Goal: Task Accomplishment & Management: Manage account settings

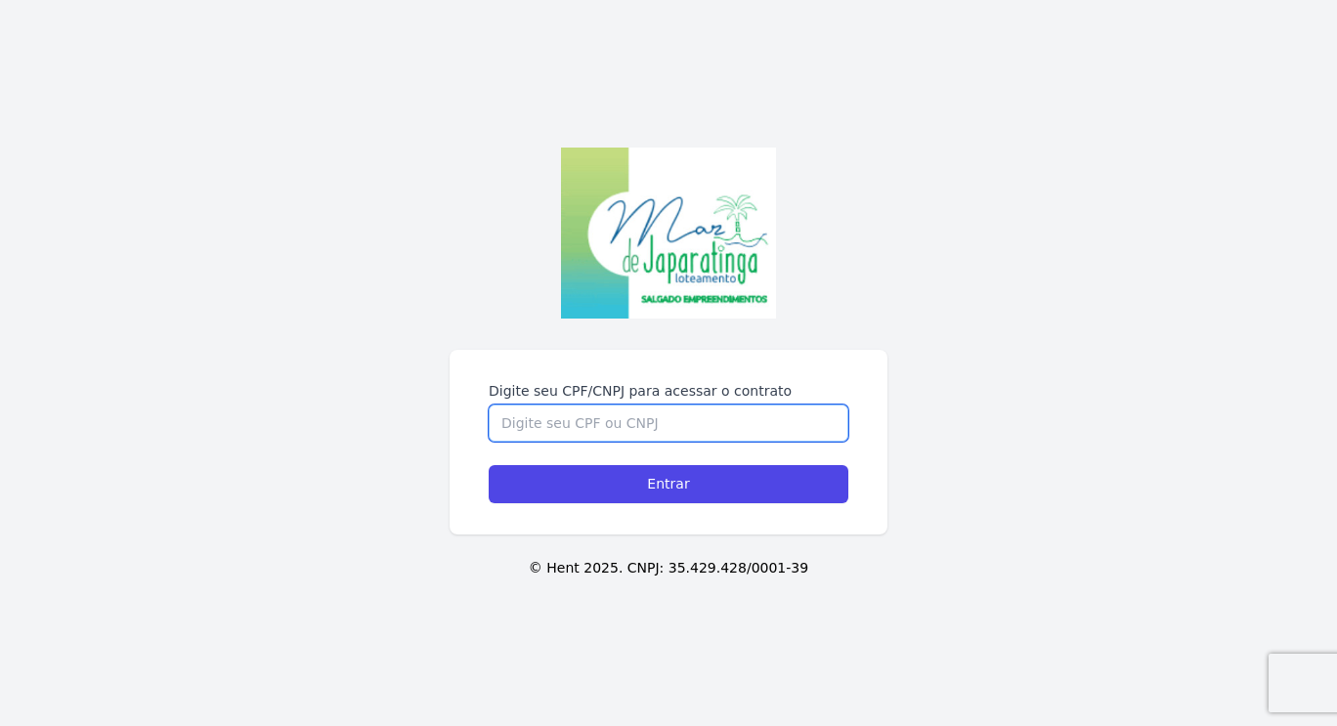
click at [671, 424] on input "Digite seu CPF/CNPJ para acessar o contrato" at bounding box center [669, 423] width 360 height 37
type input "13373449740"
click at [489, 465] on input "Entrar" at bounding box center [669, 484] width 360 height 38
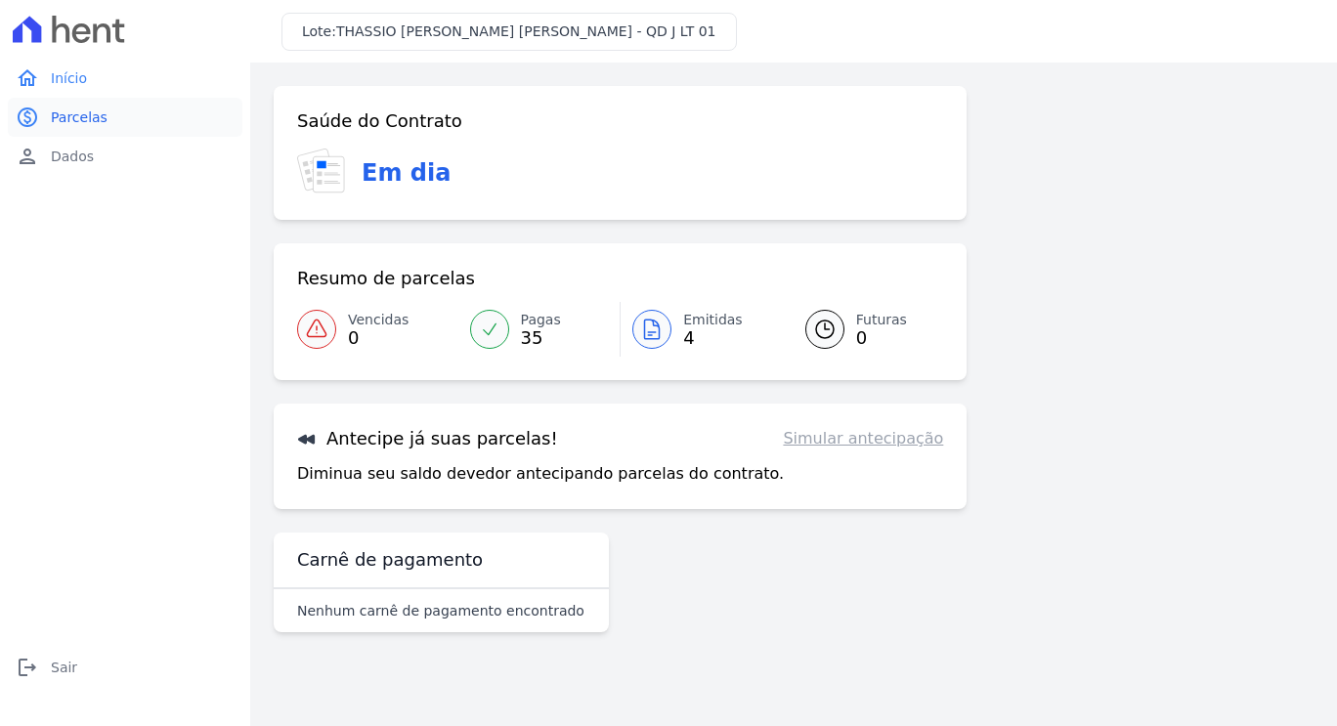
click at [90, 129] on link "paid Parcelas" at bounding box center [125, 117] width 235 height 39
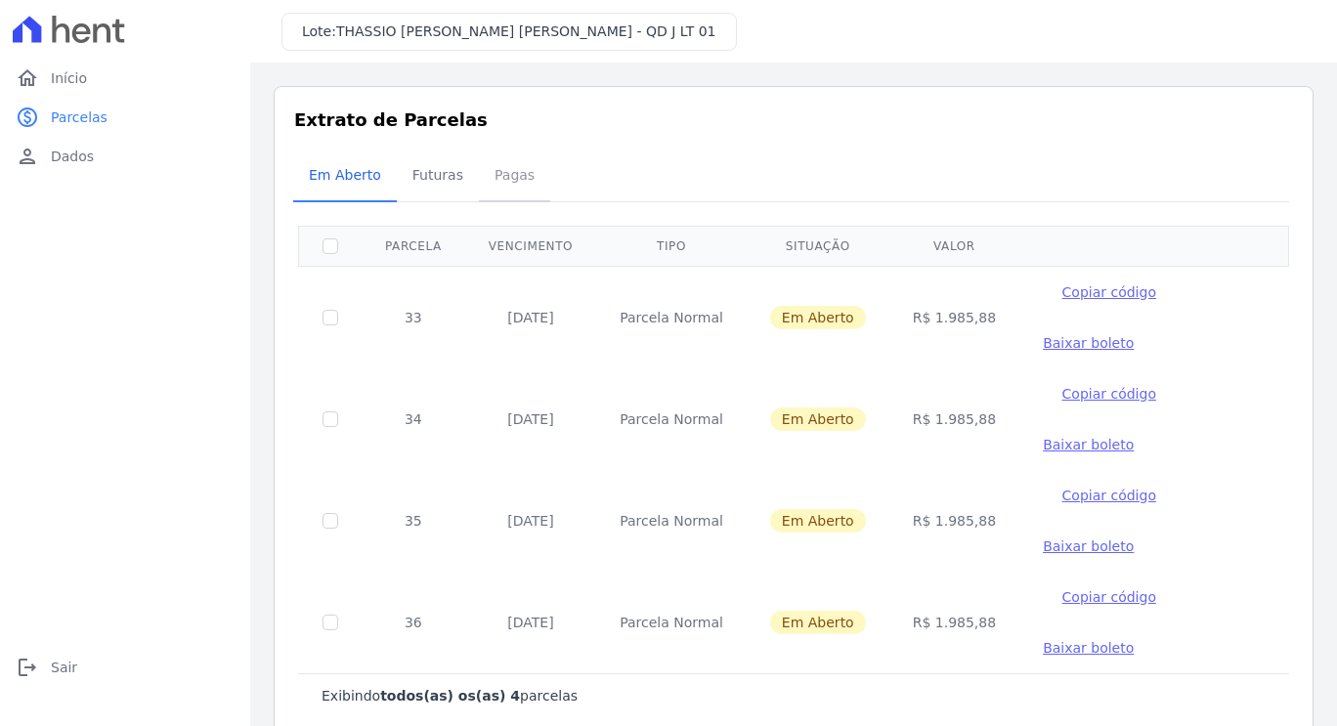
click at [501, 194] on span "Pagas" at bounding box center [515, 174] width 64 height 39
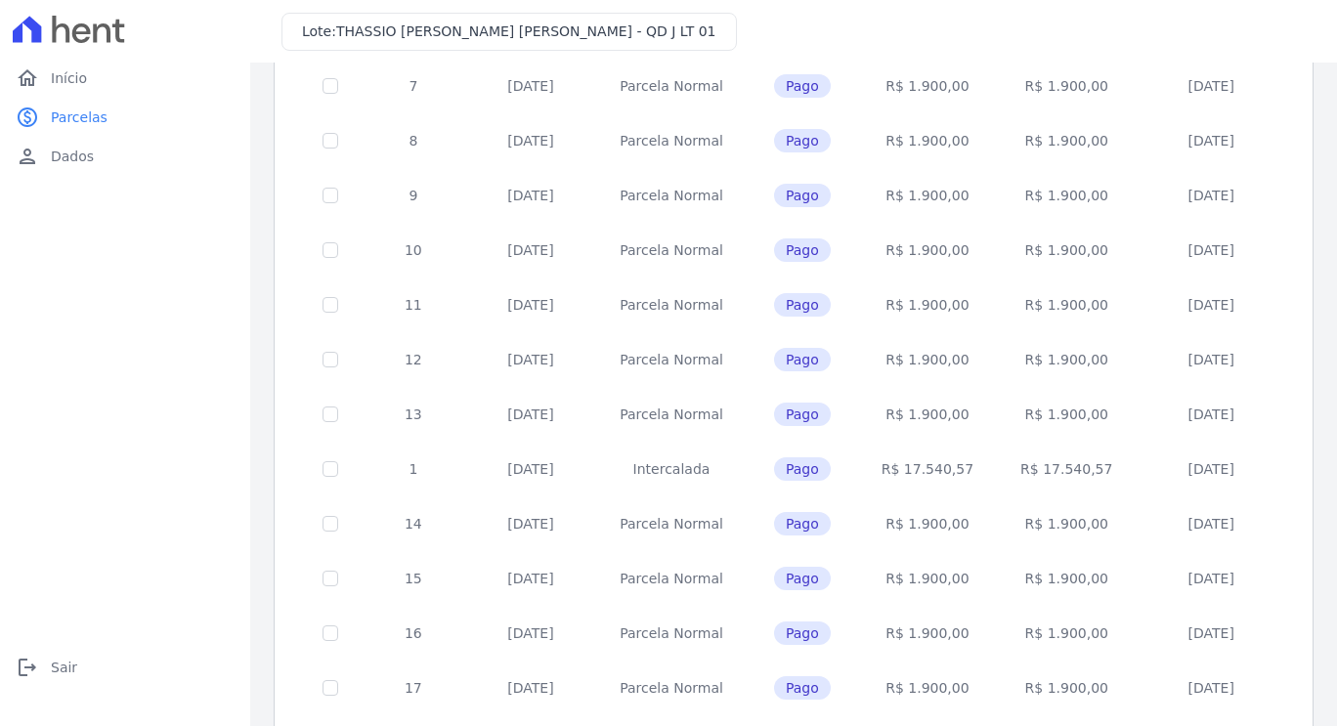
scroll to position [748, 0]
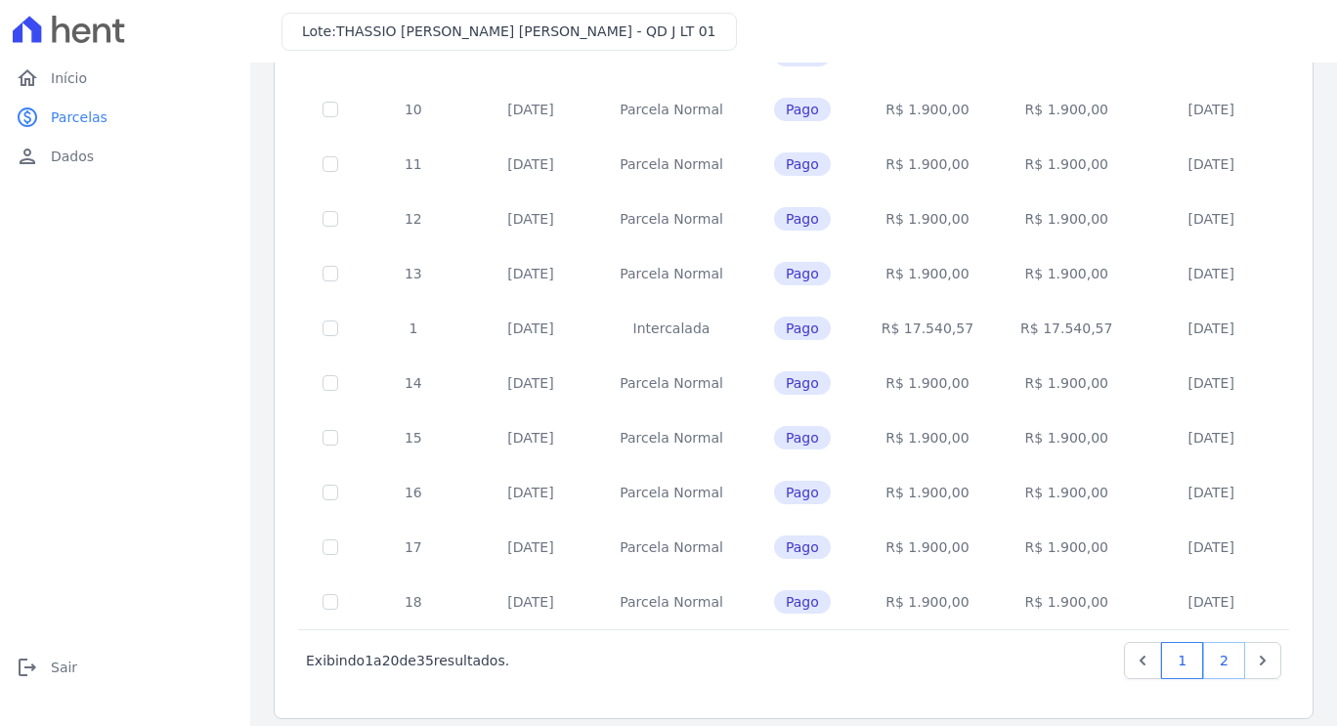
click at [1208, 643] on link "2" at bounding box center [1225, 660] width 42 height 37
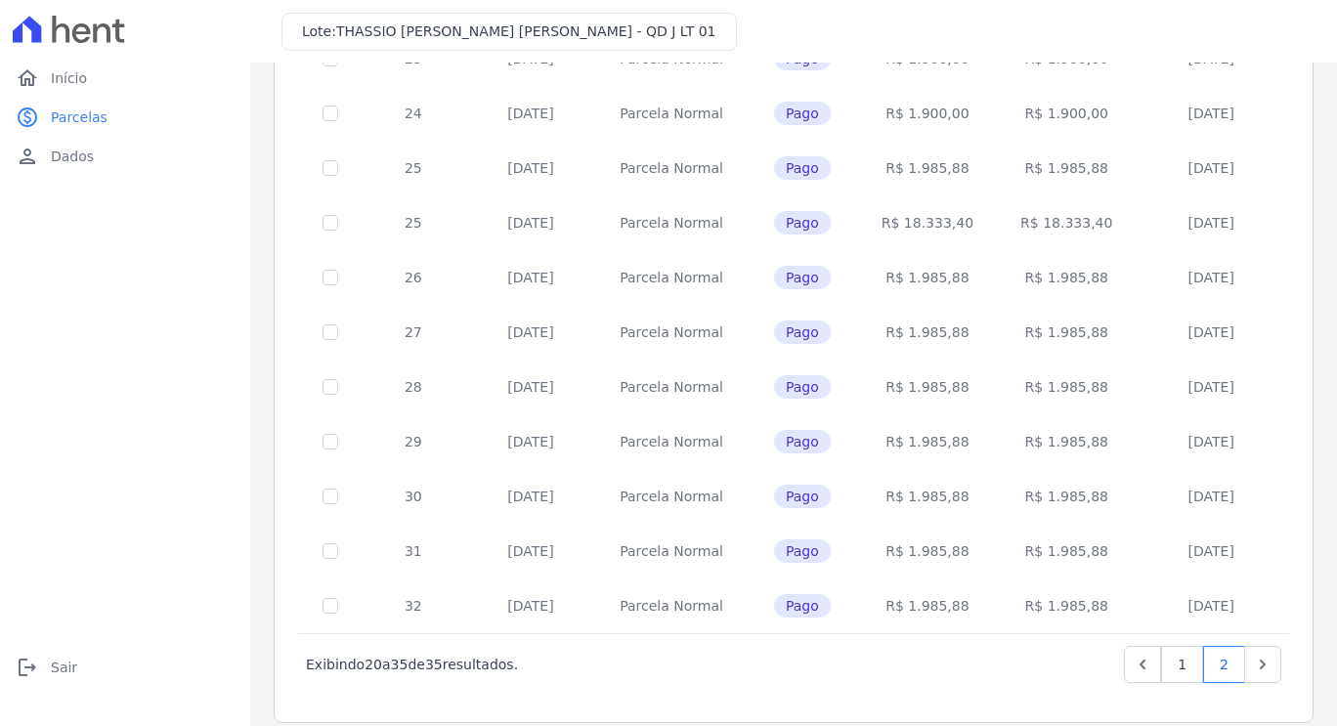
scroll to position [474, 0]
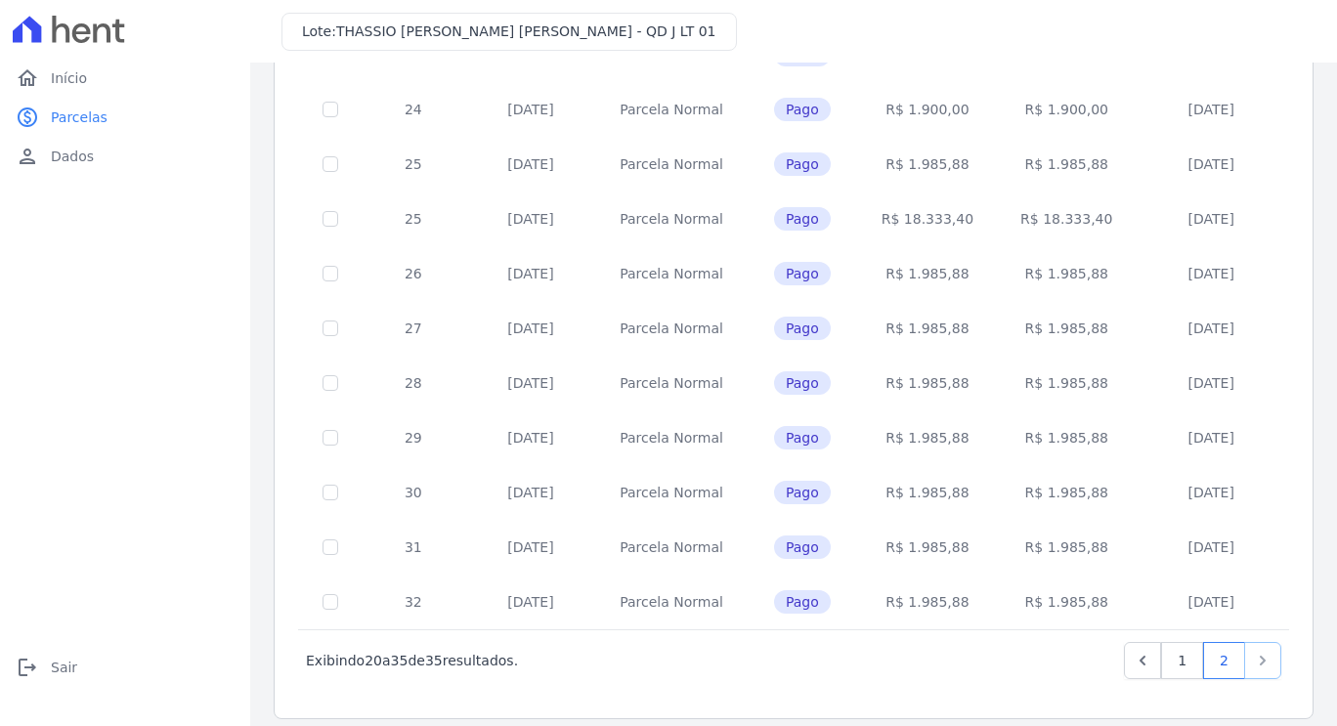
click at [1253, 651] on icon "Next" at bounding box center [1263, 661] width 20 height 20
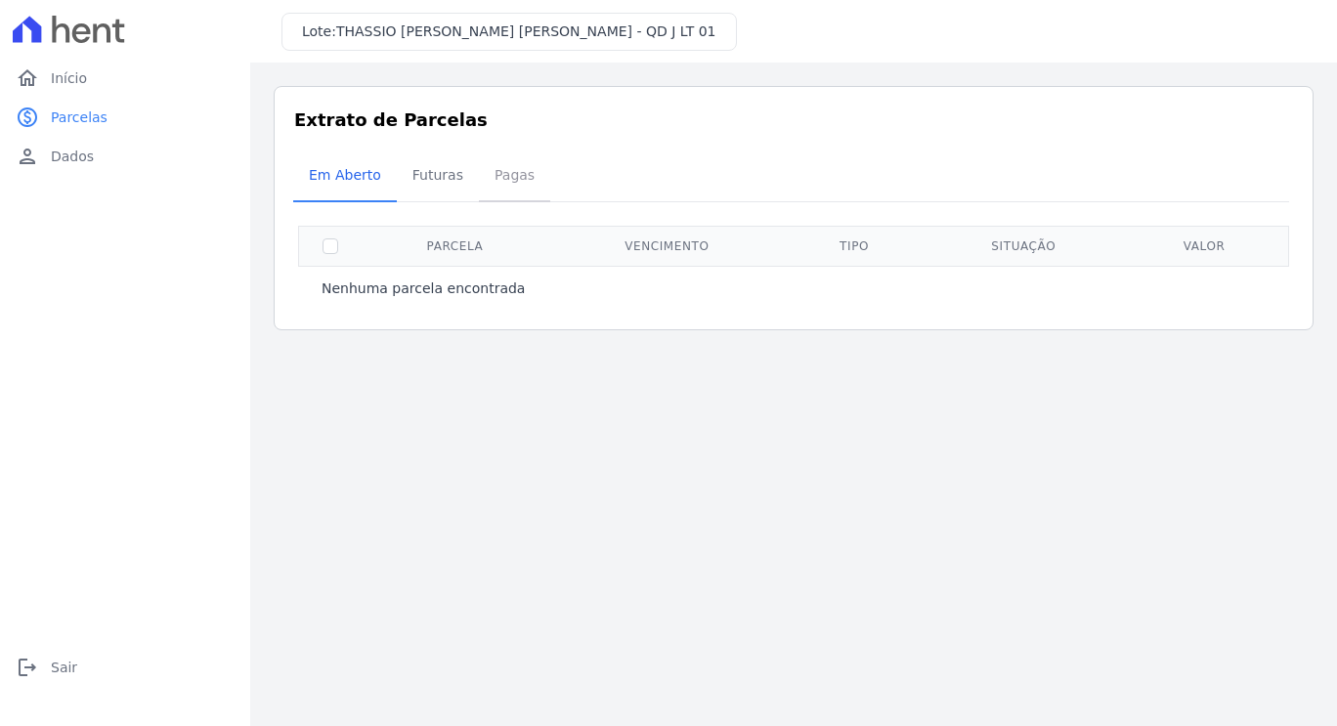
click at [502, 175] on span "Pagas" at bounding box center [515, 174] width 64 height 39
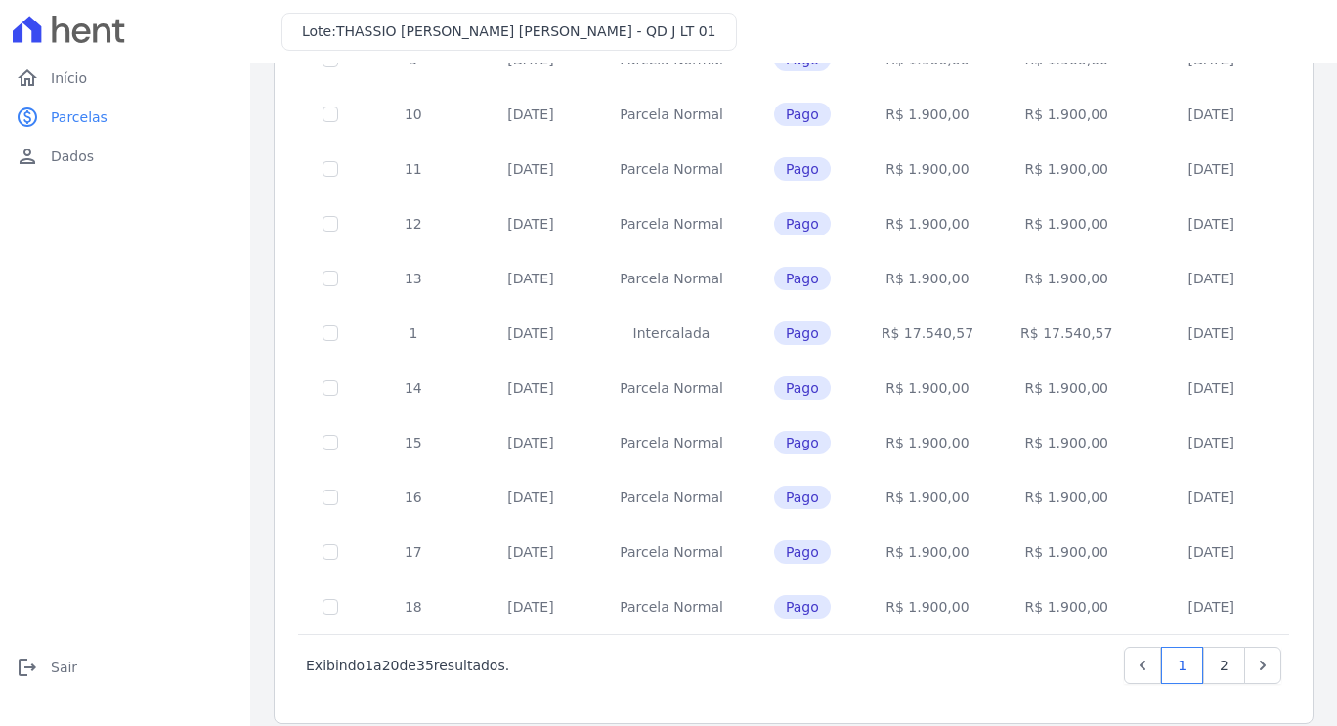
scroll to position [748, 0]
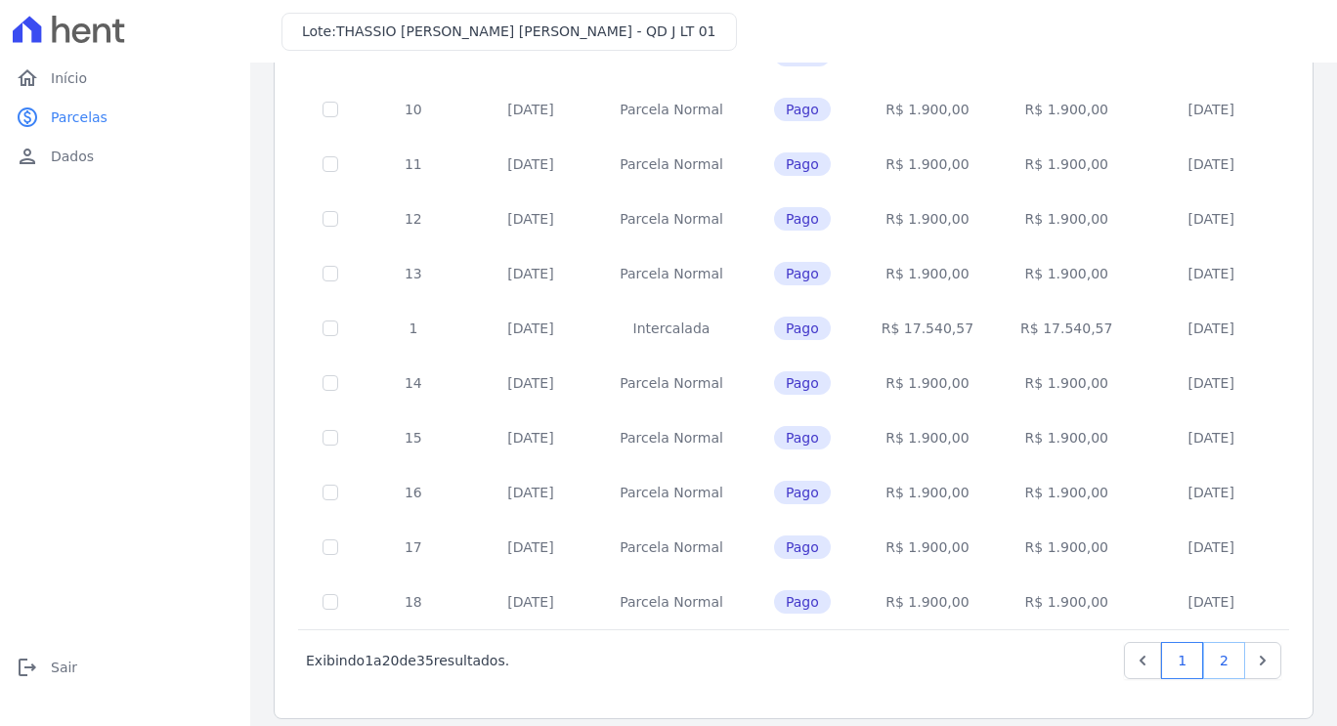
click at [1215, 644] on link "2" at bounding box center [1225, 660] width 42 height 37
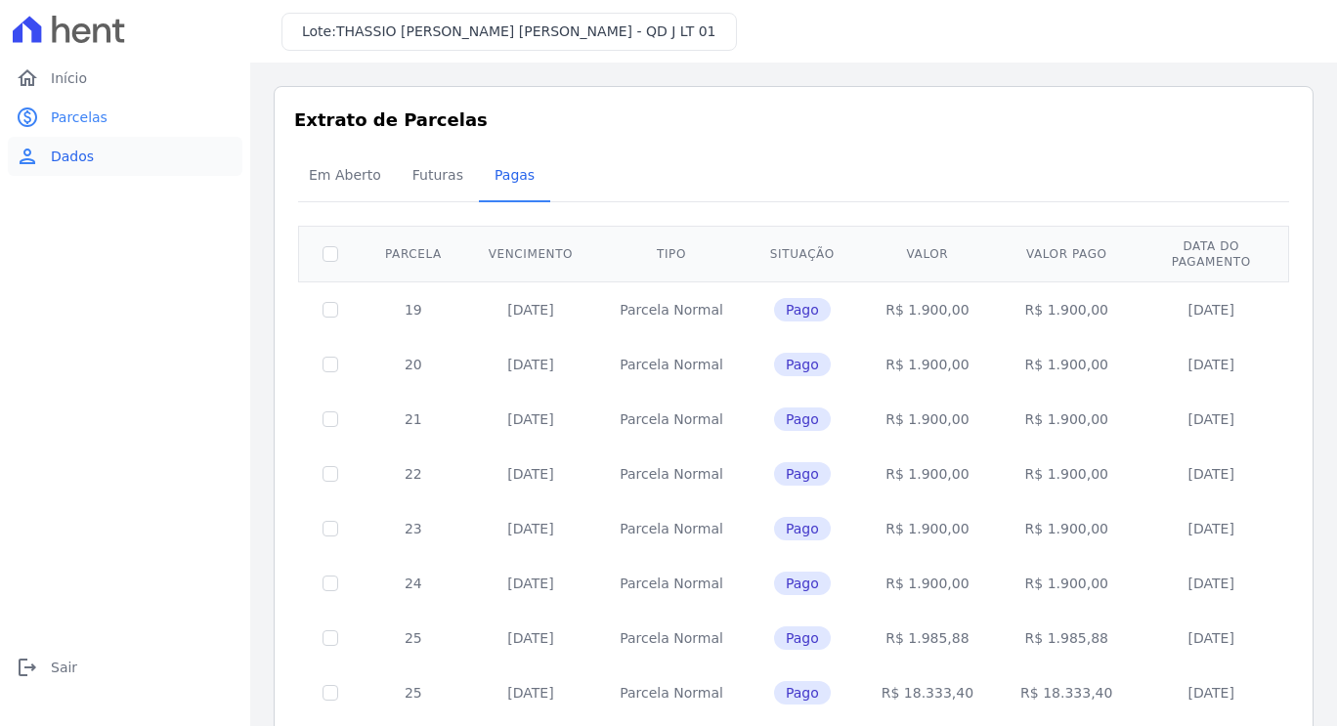
click at [87, 150] on span "Dados" at bounding box center [72, 157] width 43 height 20
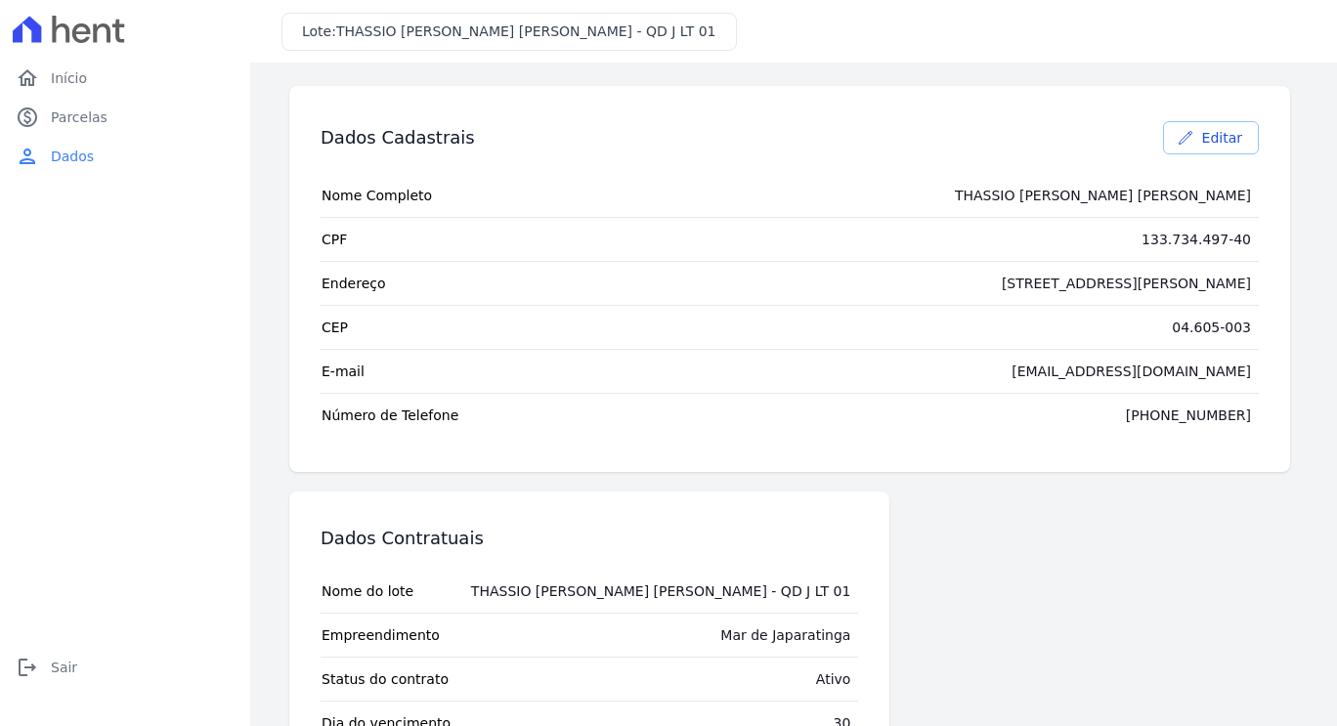
click at [1215, 147] on span "Editar" at bounding box center [1223, 138] width 40 height 20
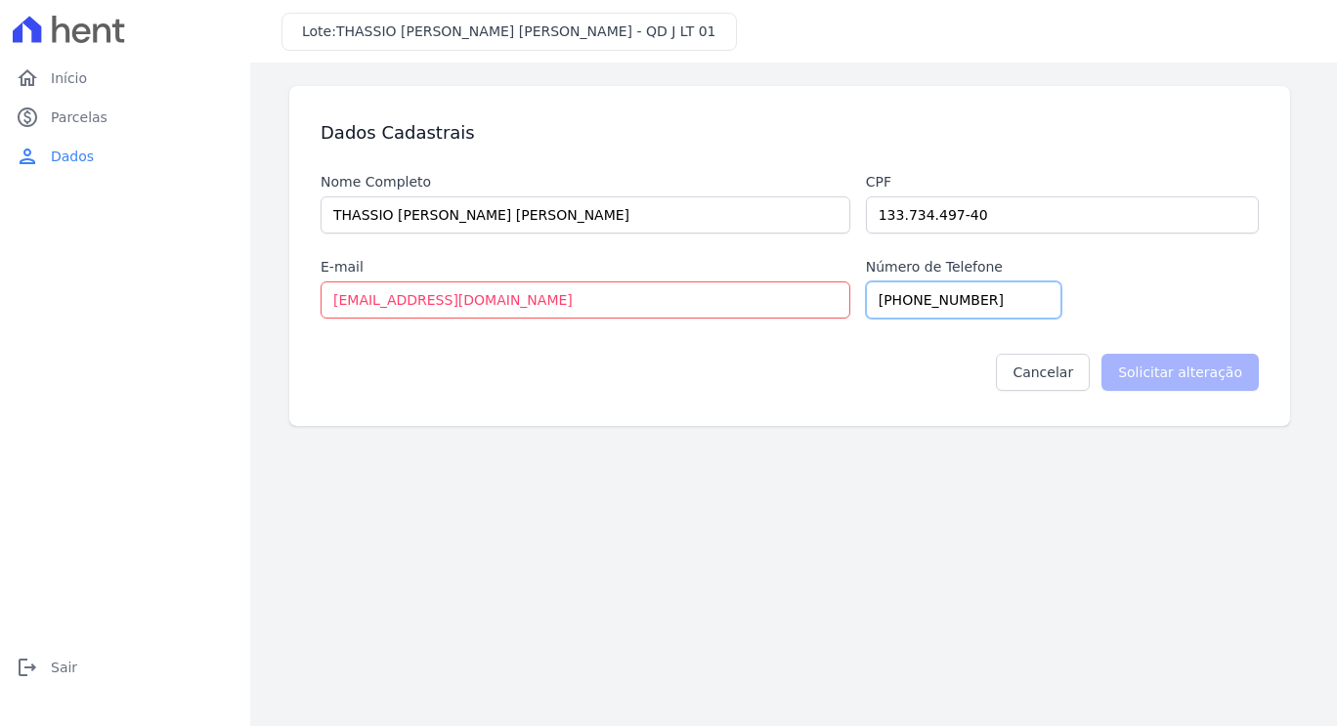
drag, startPoint x: 1009, startPoint y: 305, endPoint x: 723, endPoint y: 302, distance: 286.5
click at [723, 302] on div "Nome Completo THASSIO [PERSON_NAME] [PERSON_NAME] Cpf 133.734.497-40 E-mail [EM…" at bounding box center [790, 245] width 939 height 147
type input "11987703678"
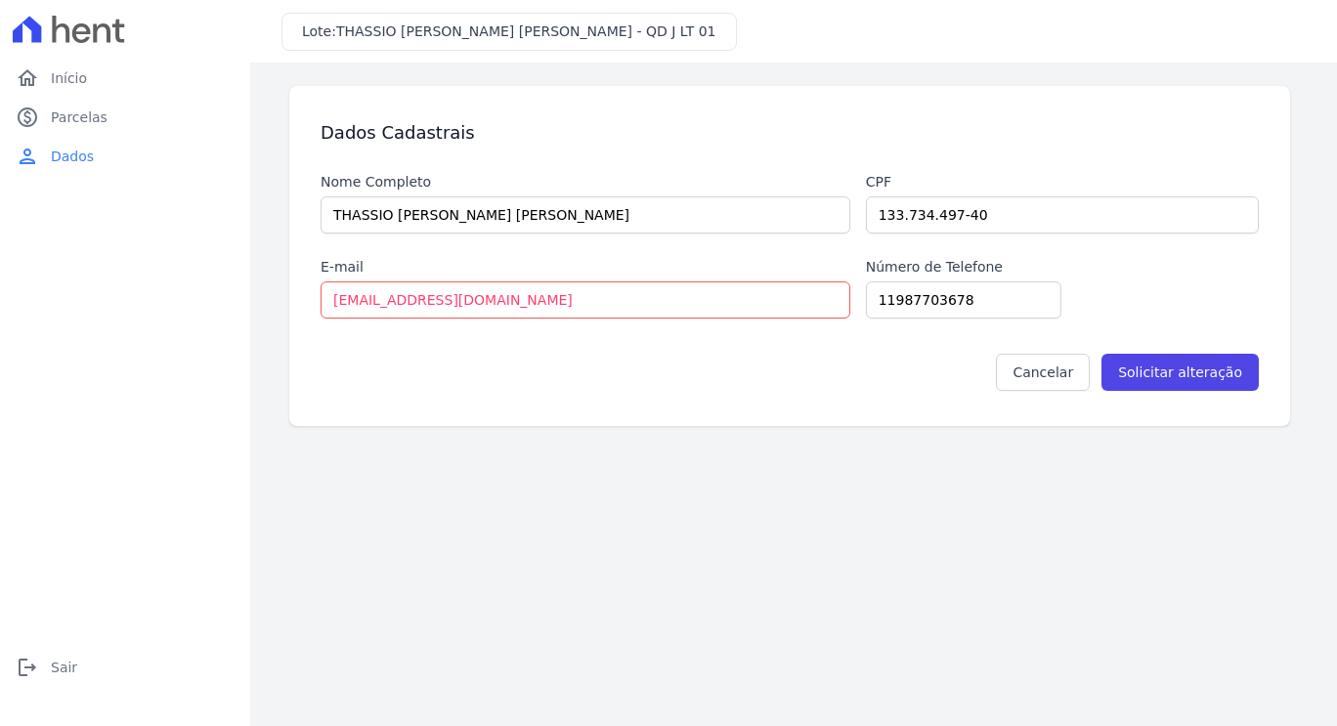
click at [1104, 322] on div "Cancelar Solicitar alteração" at bounding box center [790, 365] width 939 height 92
click at [1167, 367] on input "Solicitar alteração" at bounding box center [1180, 372] width 157 height 37
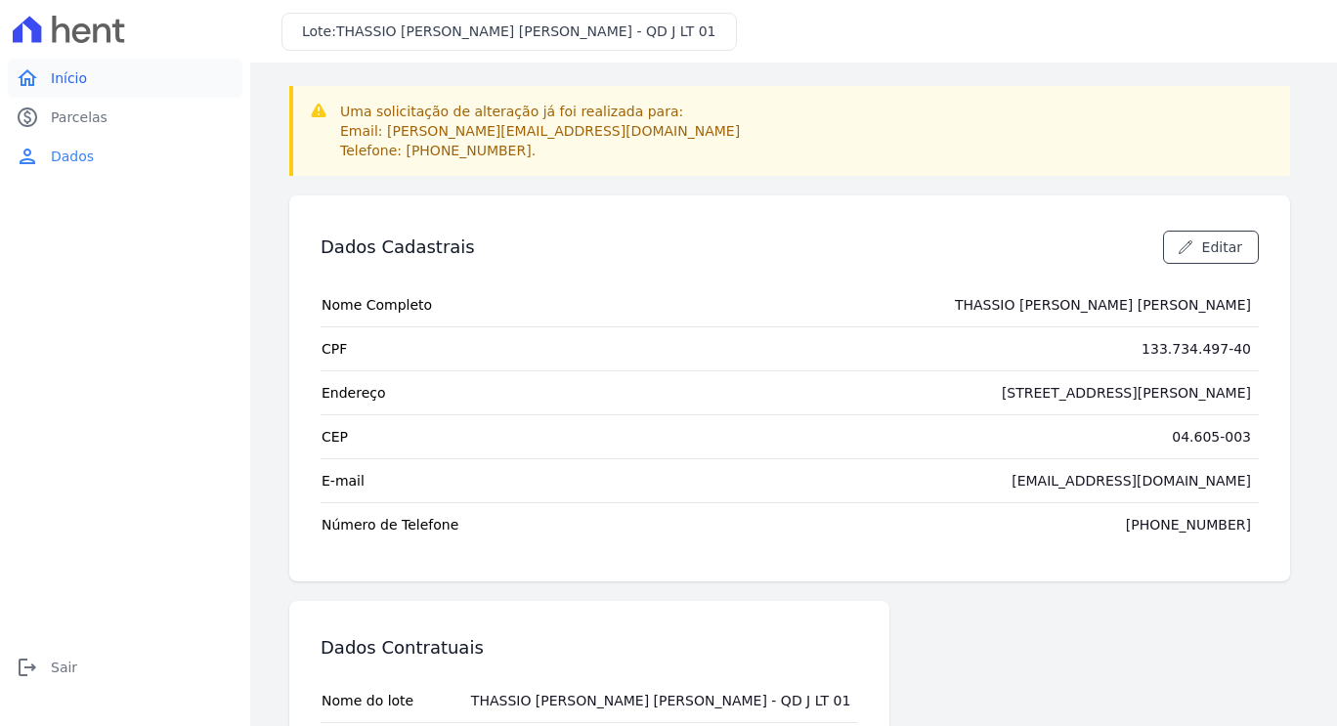
click at [65, 72] on span "Início" at bounding box center [69, 78] width 36 height 20
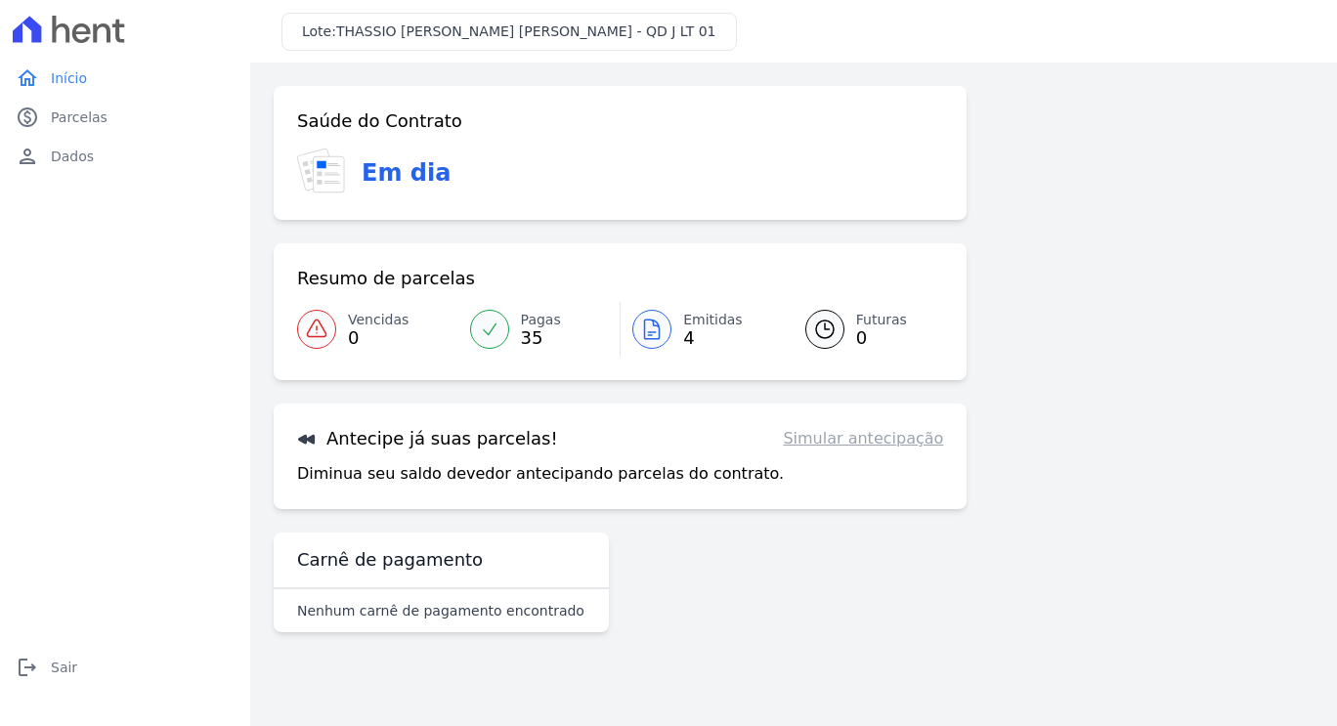
click at [518, 35] on span "THASSIO [PERSON_NAME] [PERSON_NAME] - QD J LT 01" at bounding box center [526, 31] width 380 height 16
click at [87, 28] on icon at bounding box center [81, 33] width 19 height 20
